Goal: Information Seeking & Learning: Learn about a topic

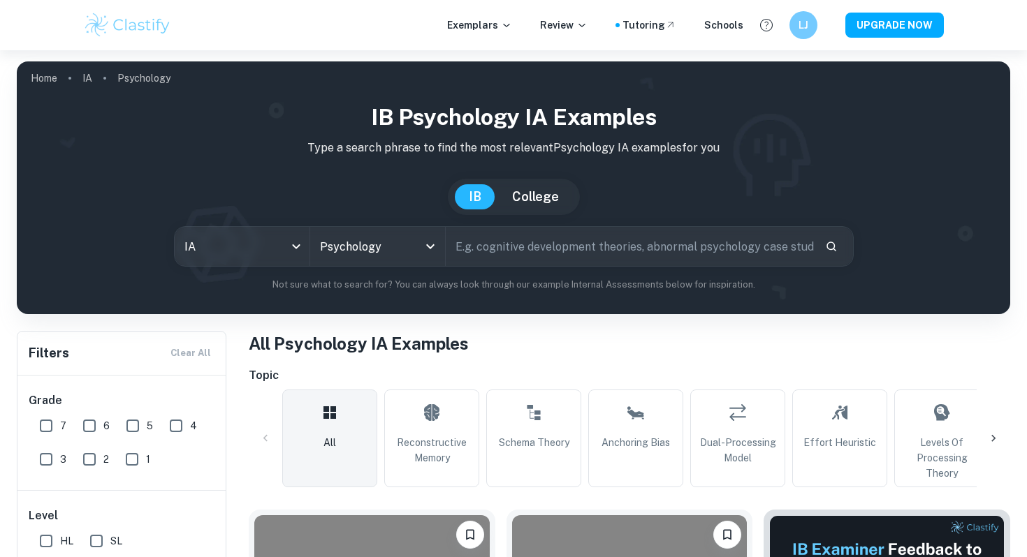
scroll to position [272, 0]
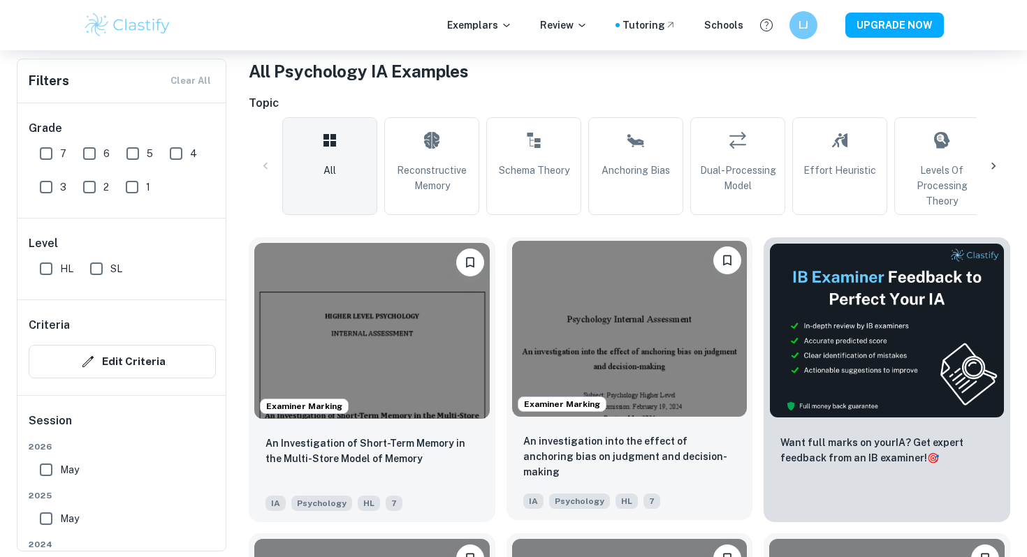
click at [591, 426] on div "An investigation into the effect of anchoring bias on judgment and decision-mak…" at bounding box center [629, 472] width 247 height 98
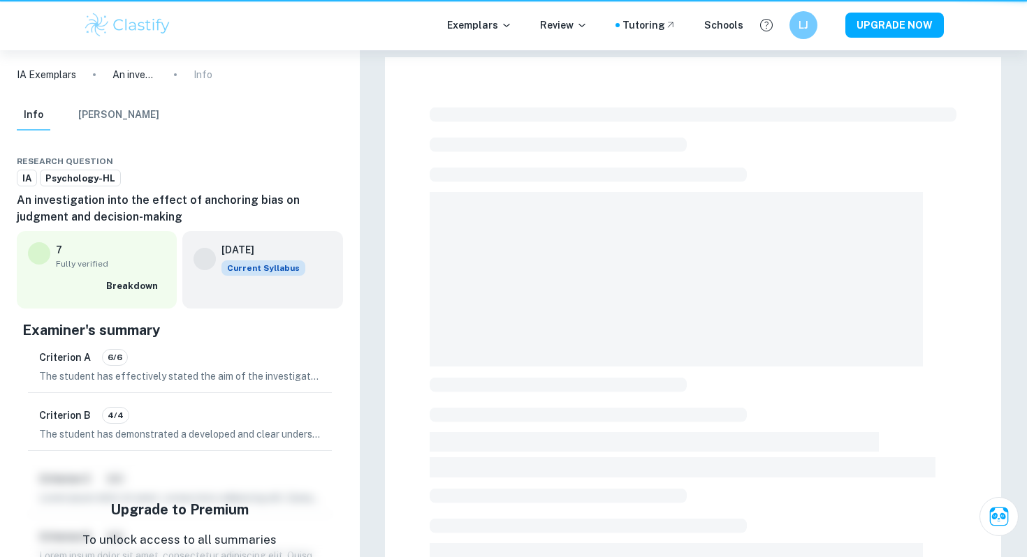
click at [596, 381] on span at bounding box center [558, 385] width 257 height 15
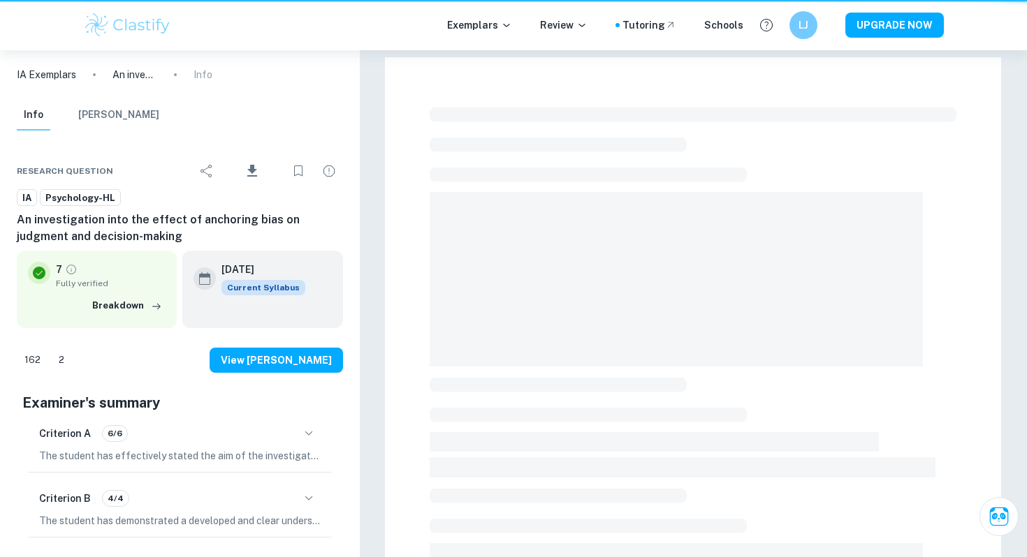
click at [596, 381] on span at bounding box center [558, 385] width 257 height 15
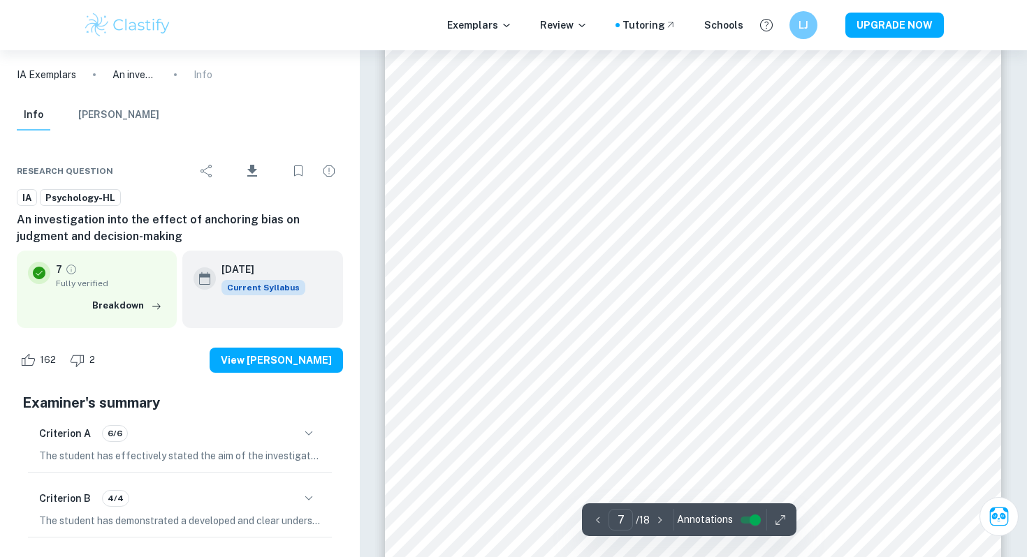
scroll to position [5262, 0]
type input "8"
